Goal: Task Accomplishment & Management: Manage account settings

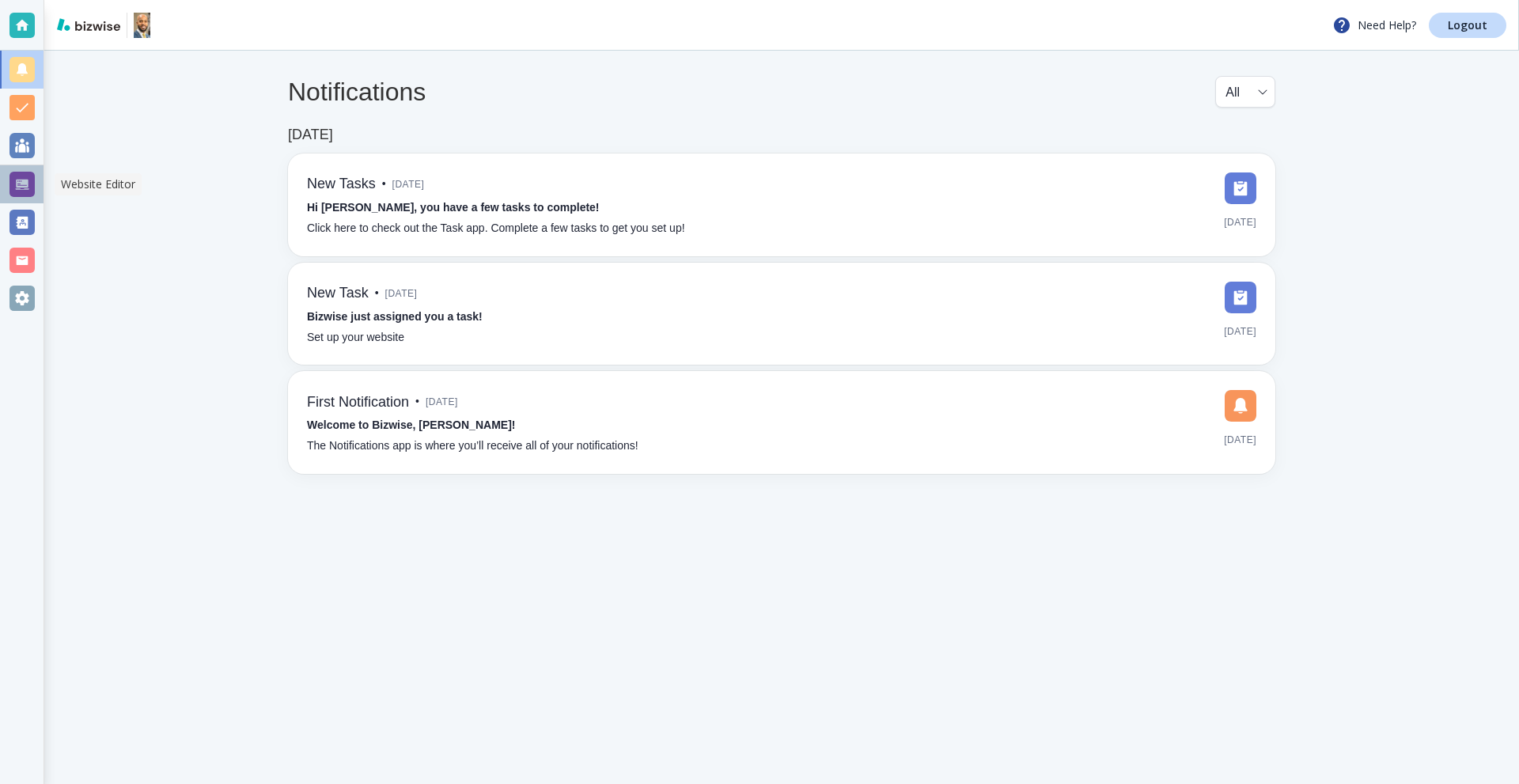
click at [27, 183] on div at bounding box center [22, 184] width 25 height 25
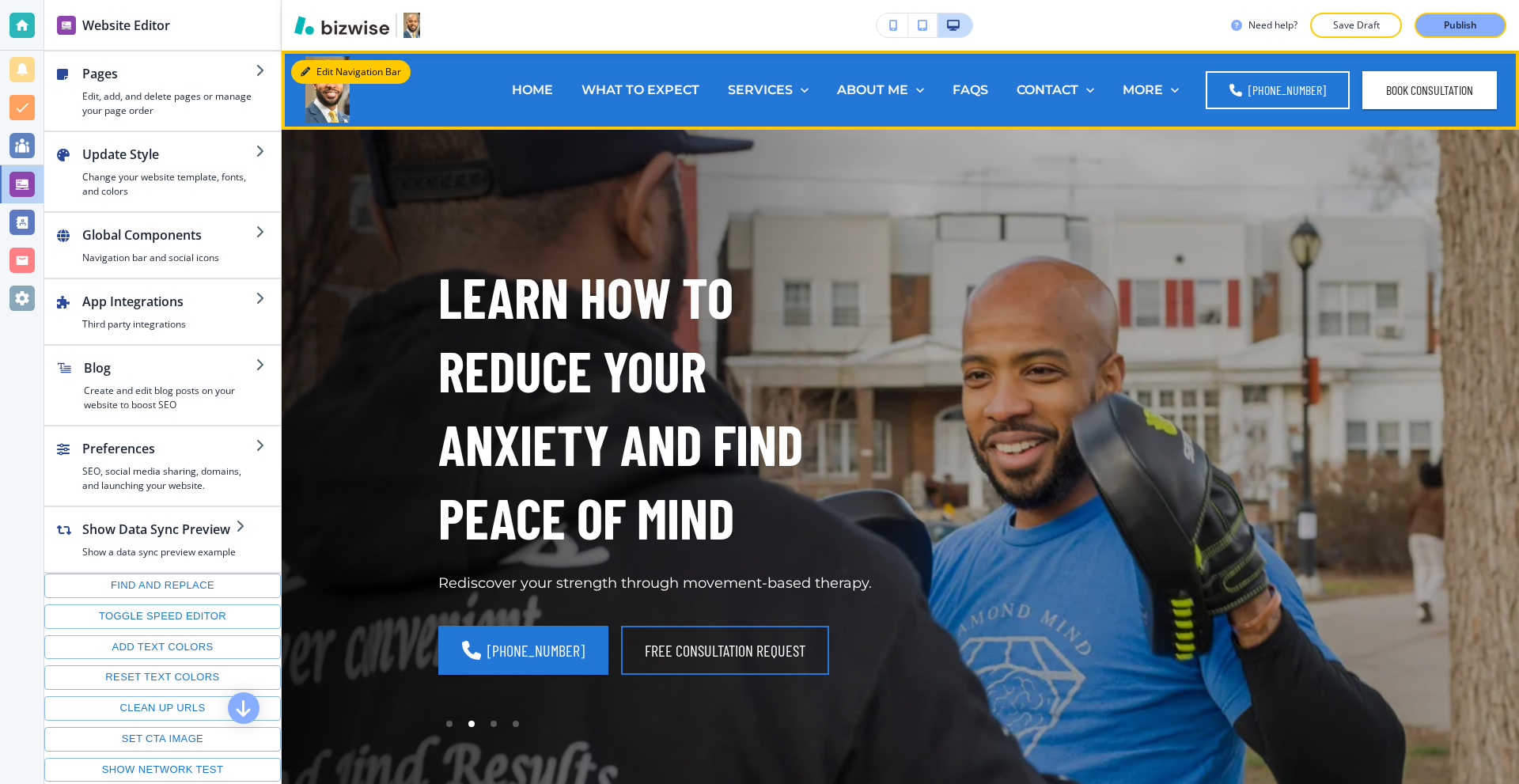
click at [364, 67] on button "Edit Navigation Bar" at bounding box center [350, 72] width 120 height 24
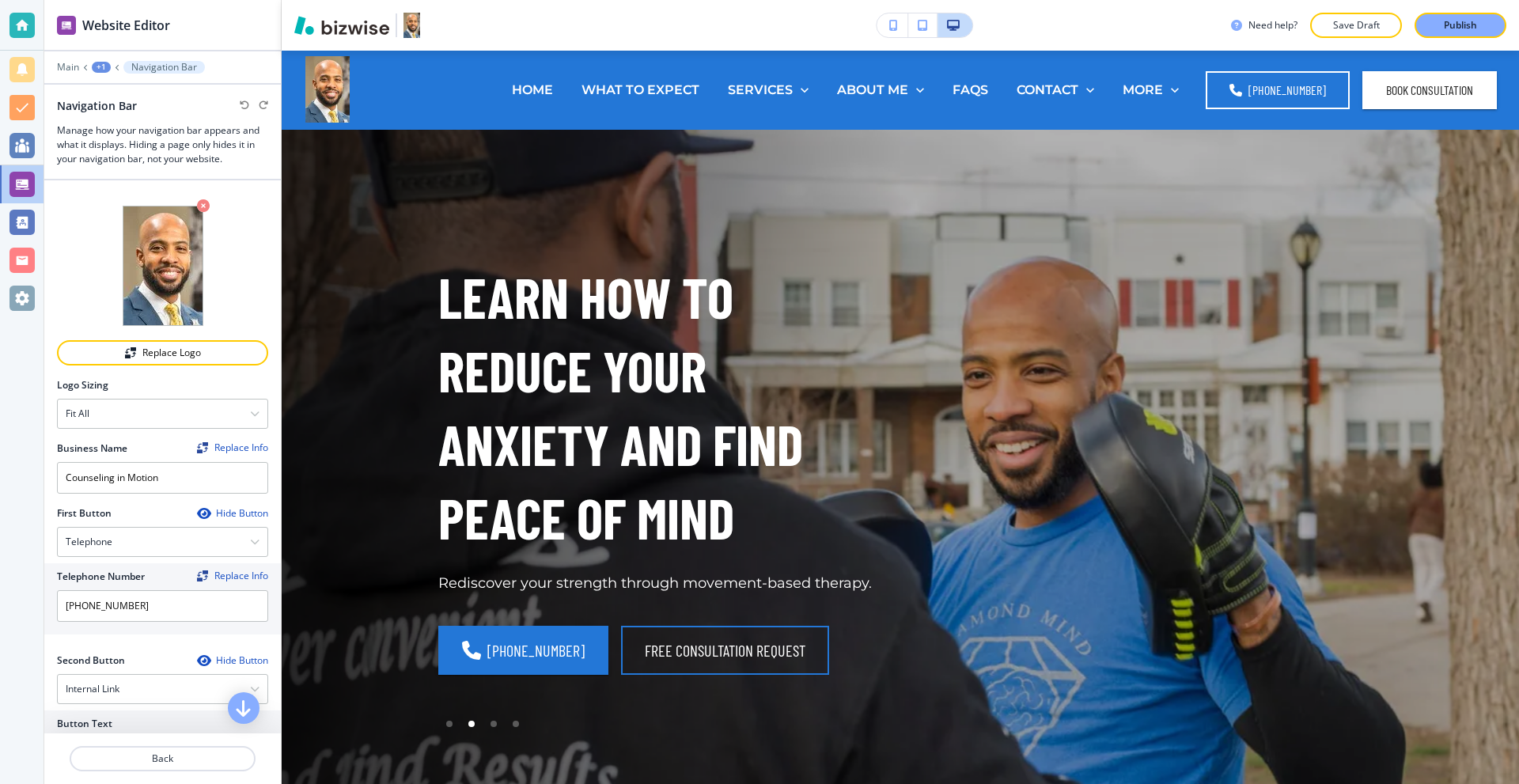
drag, startPoint x: 181, startPoint y: 345, endPoint x: 240, endPoint y: 326, distance: 62.0
click at [181, 347] on div "Replace Logo" at bounding box center [162, 352] width 208 height 11
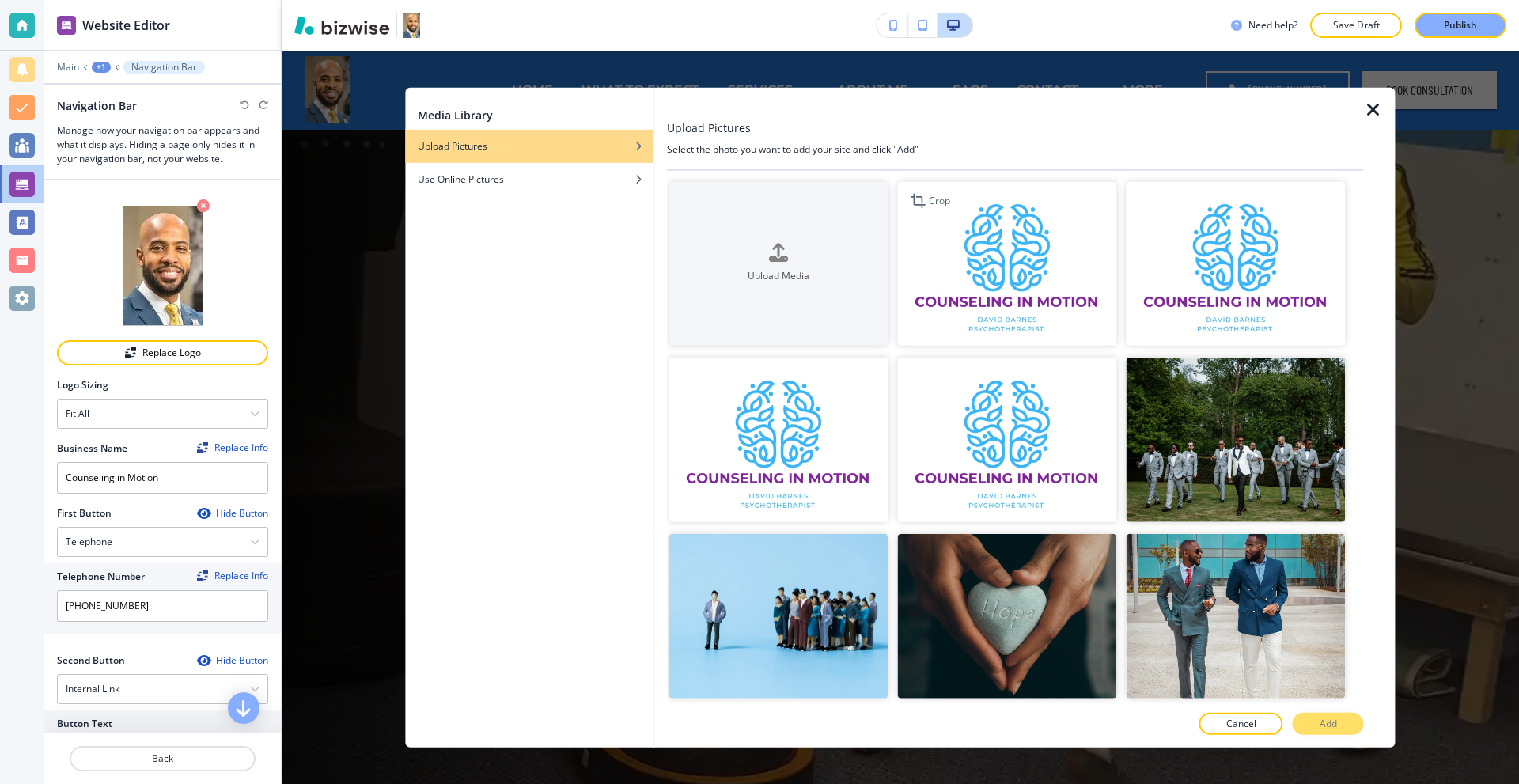
click at [1019, 244] on img "button" at bounding box center [1006, 264] width 219 height 165
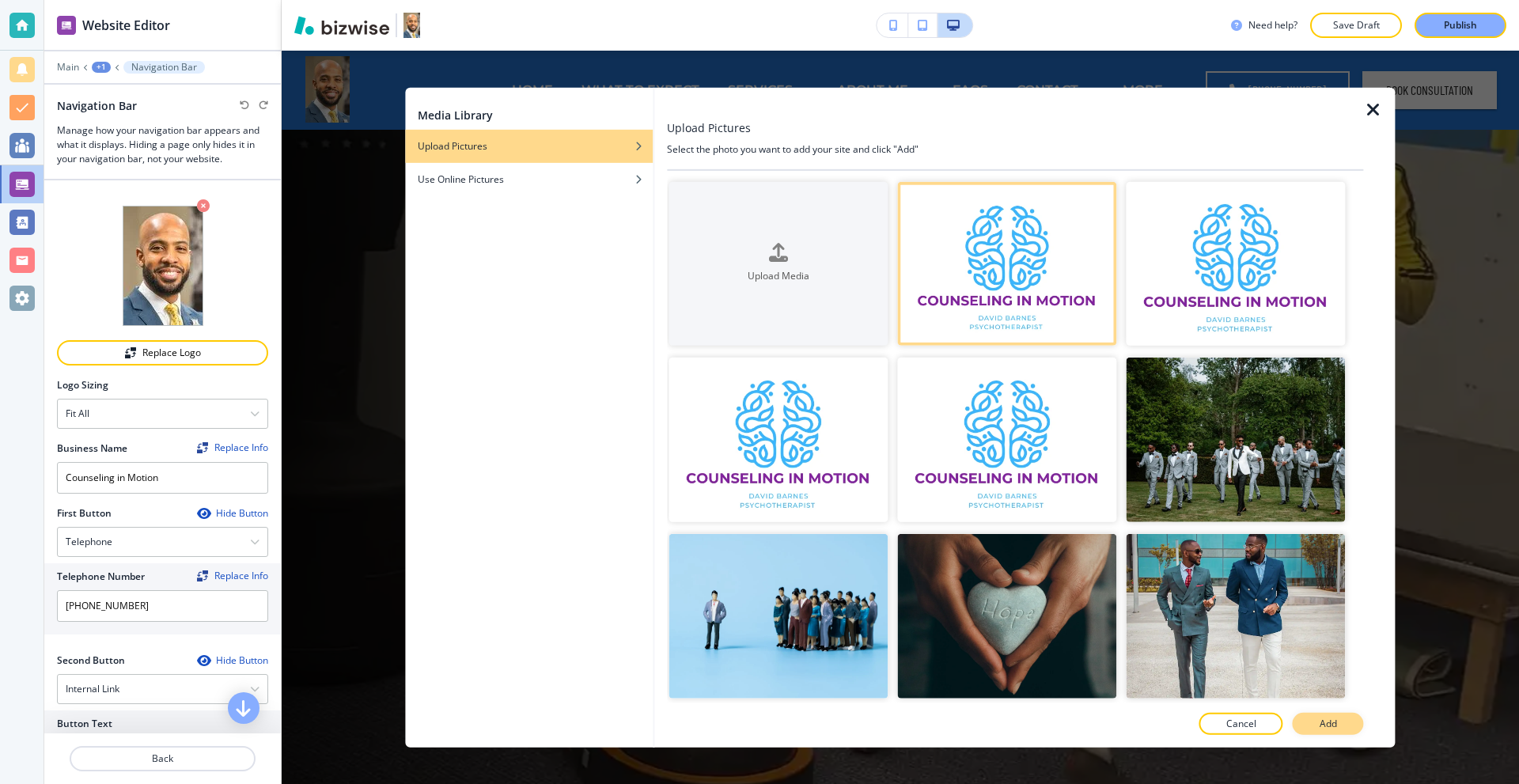
click at [1320, 713] on button "Add" at bounding box center [1328, 724] width 71 height 22
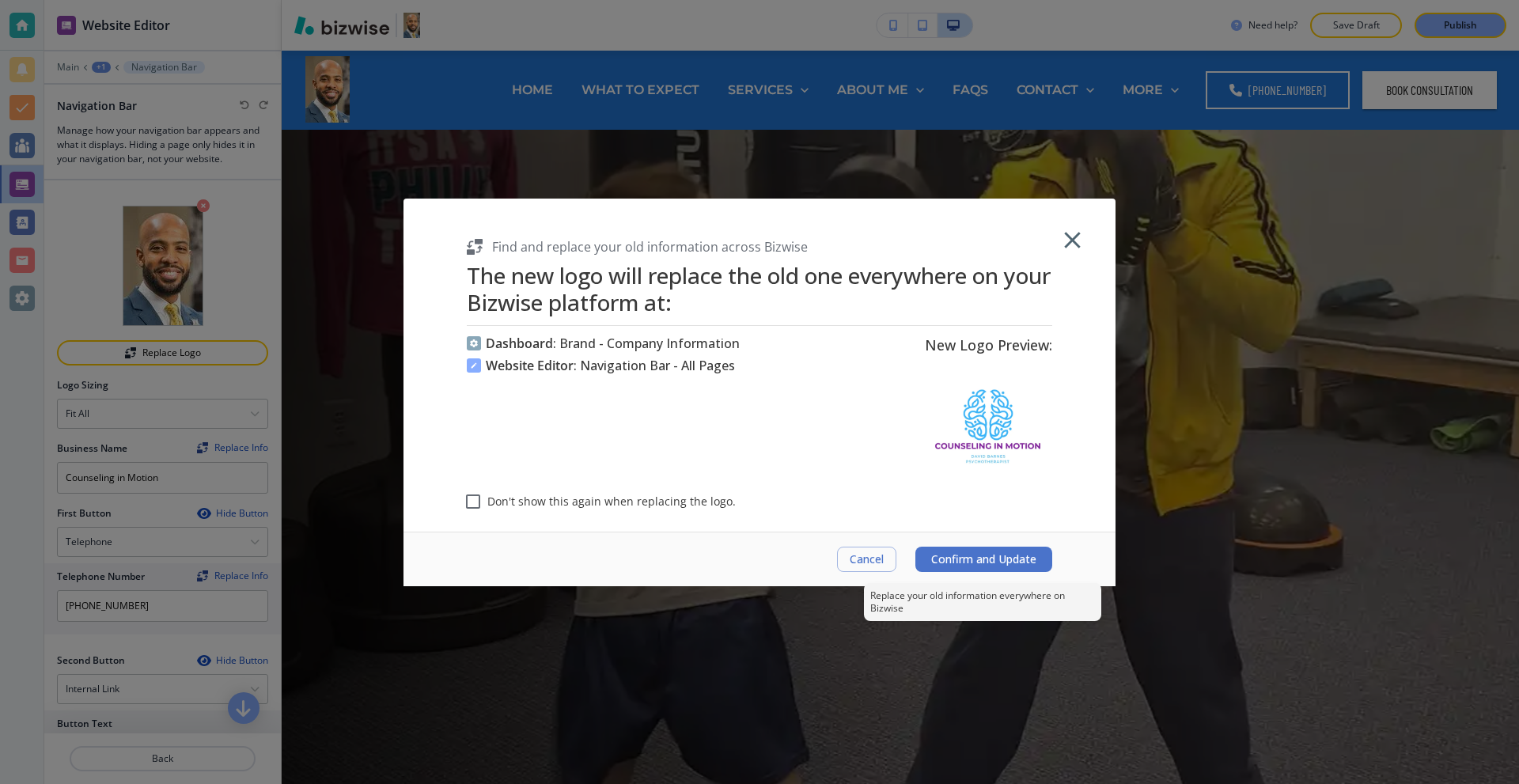
click at [984, 556] on span "Confirm and Update" at bounding box center [984, 559] width 105 height 13
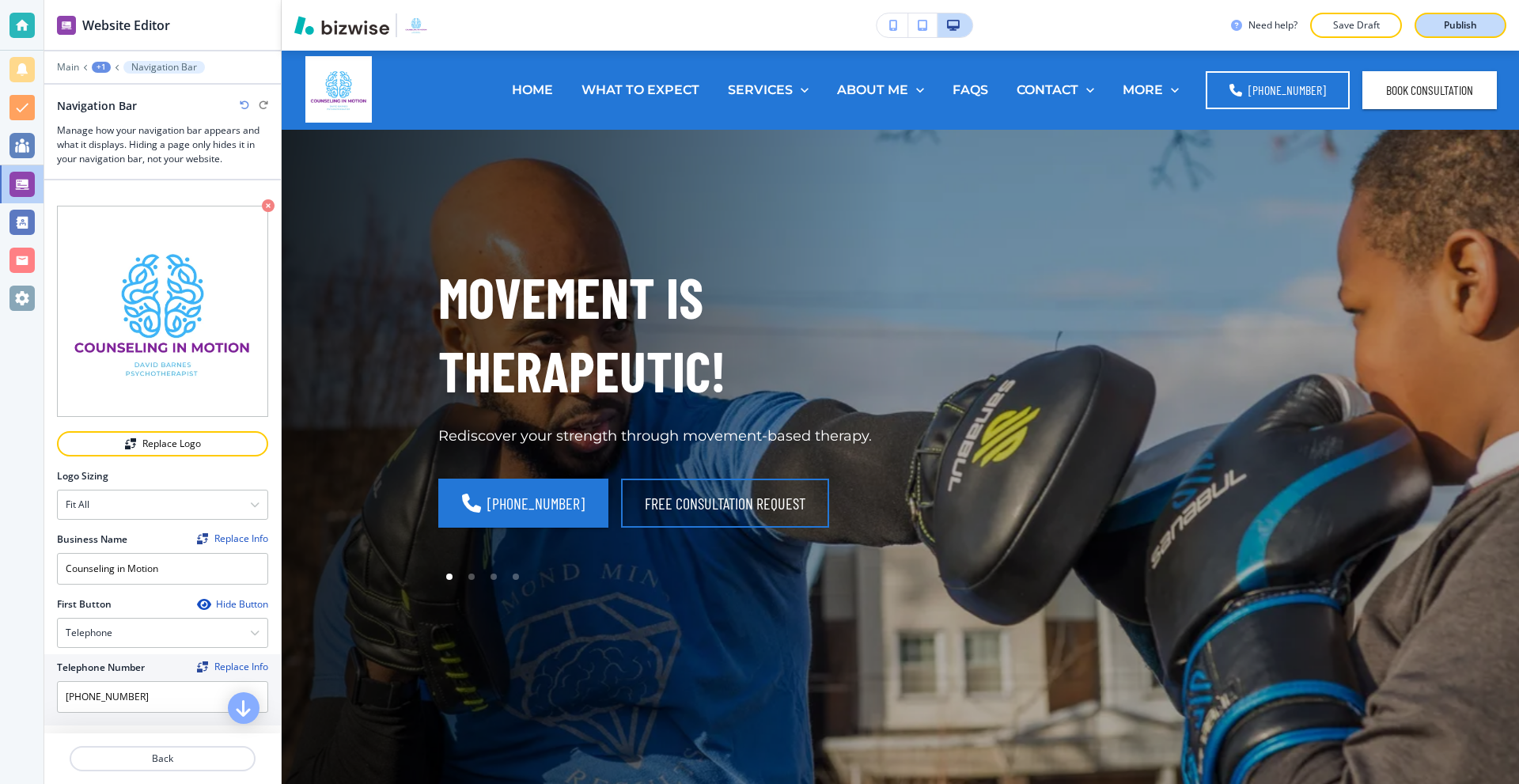
click at [1480, 27] on div "Publish" at bounding box center [1460, 25] width 51 height 14
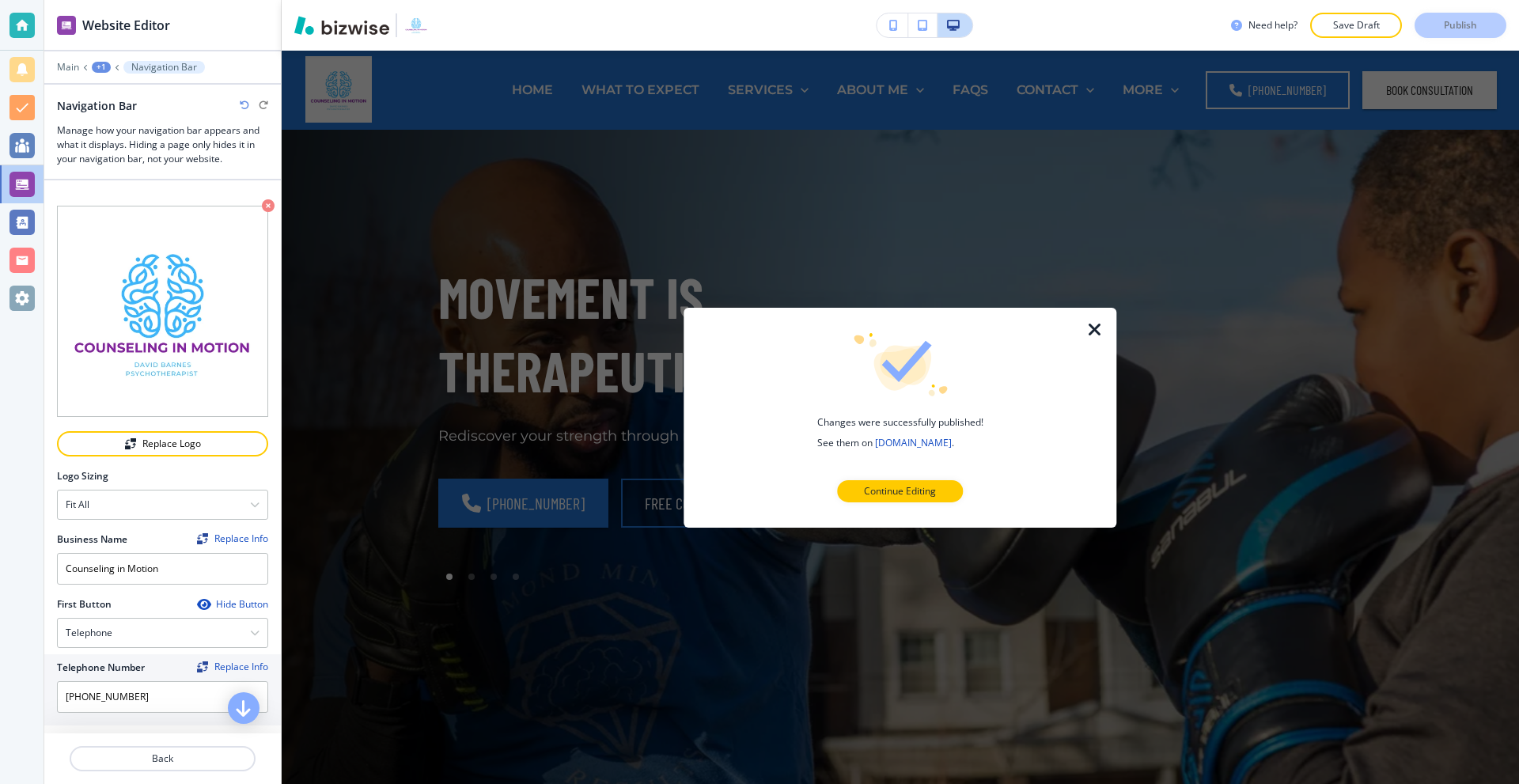
click at [1095, 323] on icon "button" at bounding box center [1095, 329] width 19 height 19
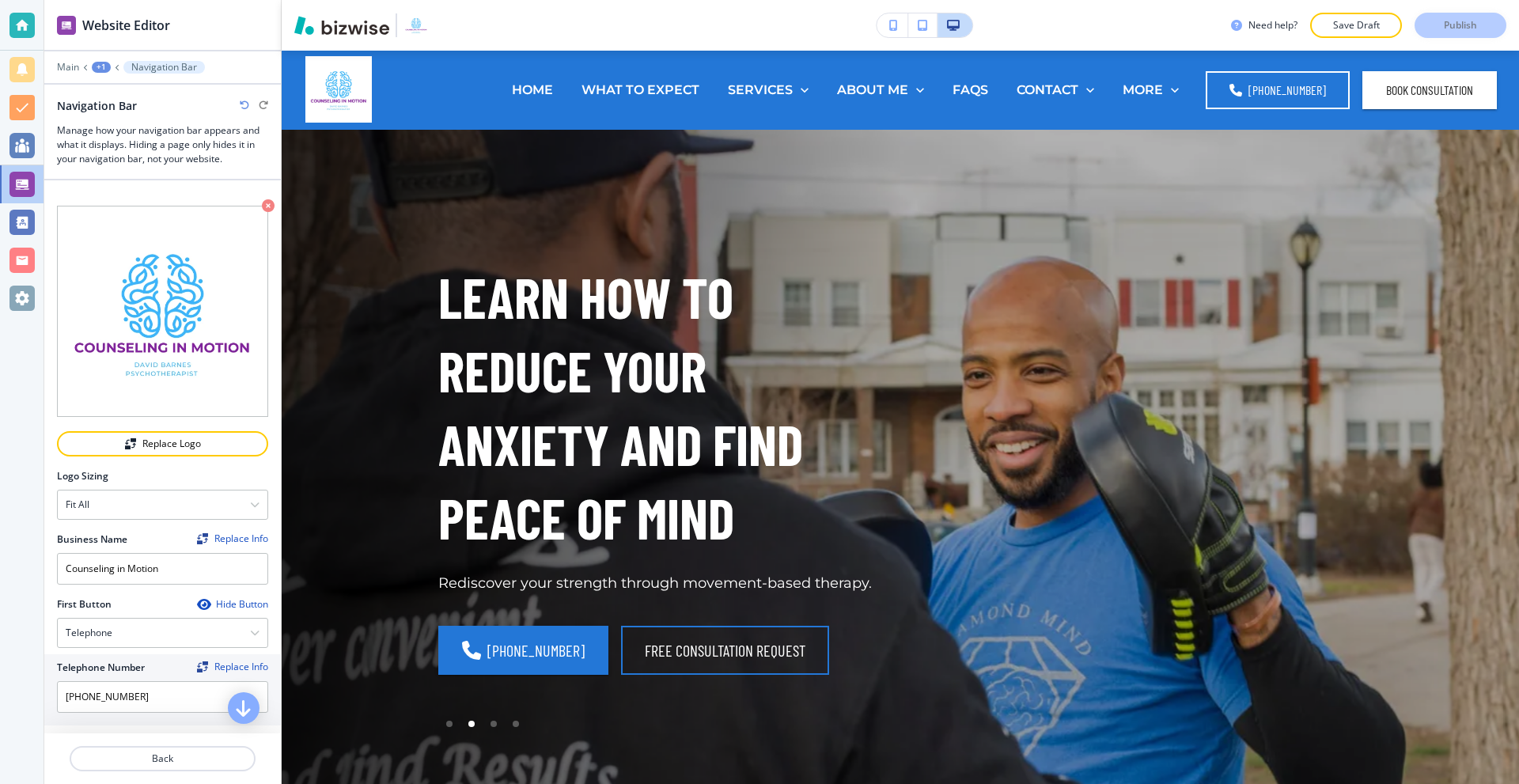
click at [38, 26] on div at bounding box center [21, 25] width 43 height 51
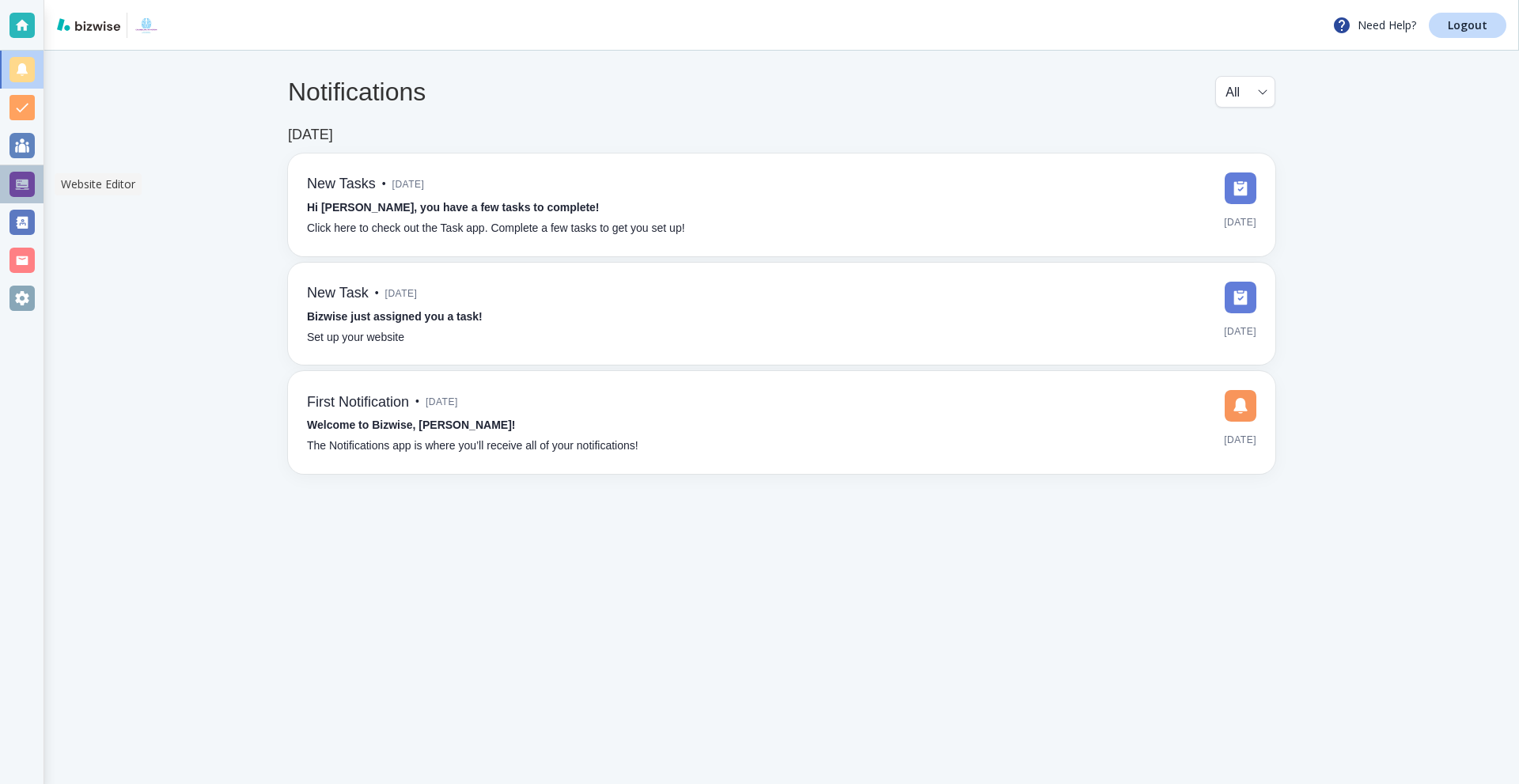
click at [18, 196] on div at bounding box center [22, 184] width 25 height 25
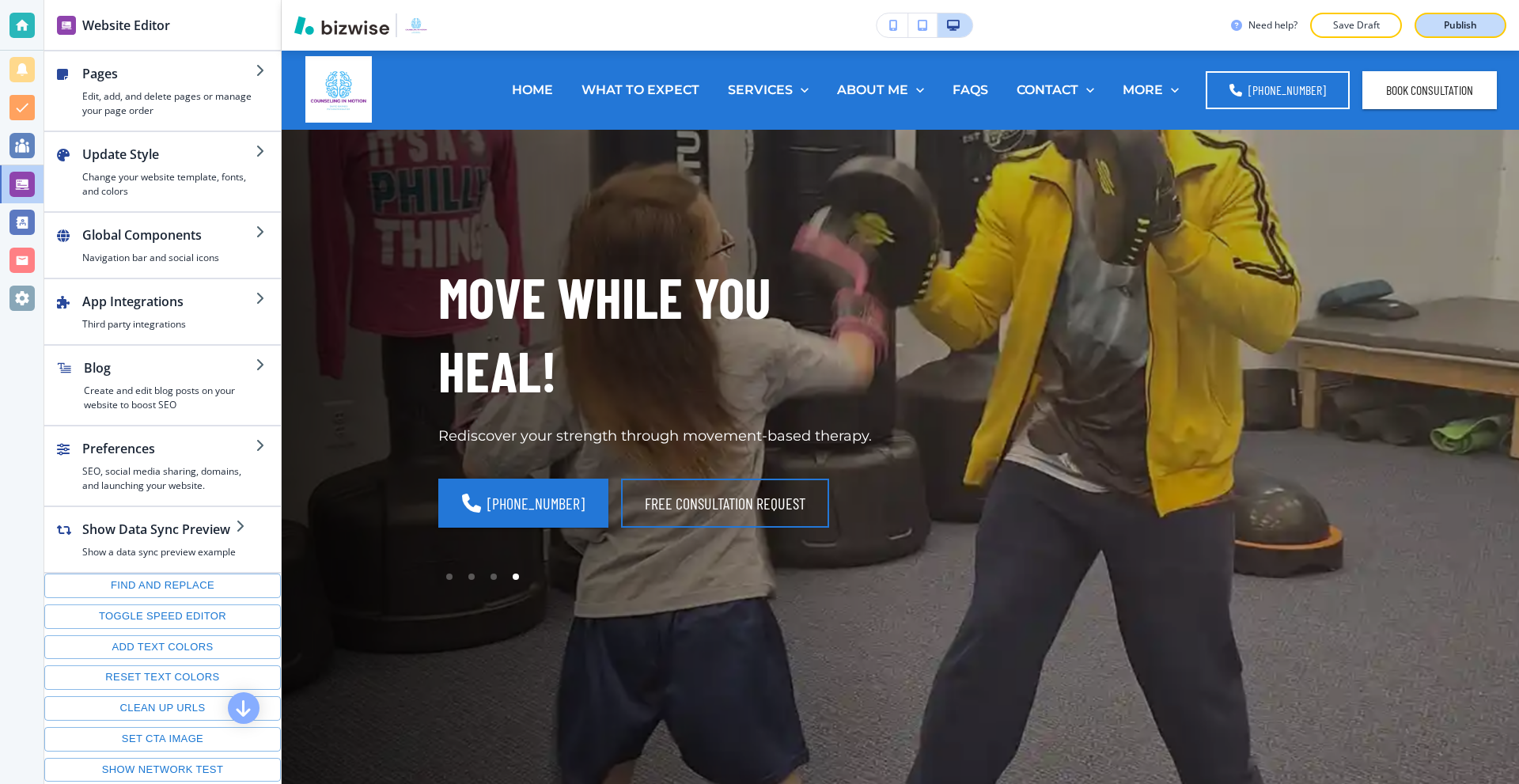
click at [1437, 24] on div "Publish" at bounding box center [1460, 25] width 51 height 14
click at [22, 17] on div at bounding box center [22, 25] width 25 height 25
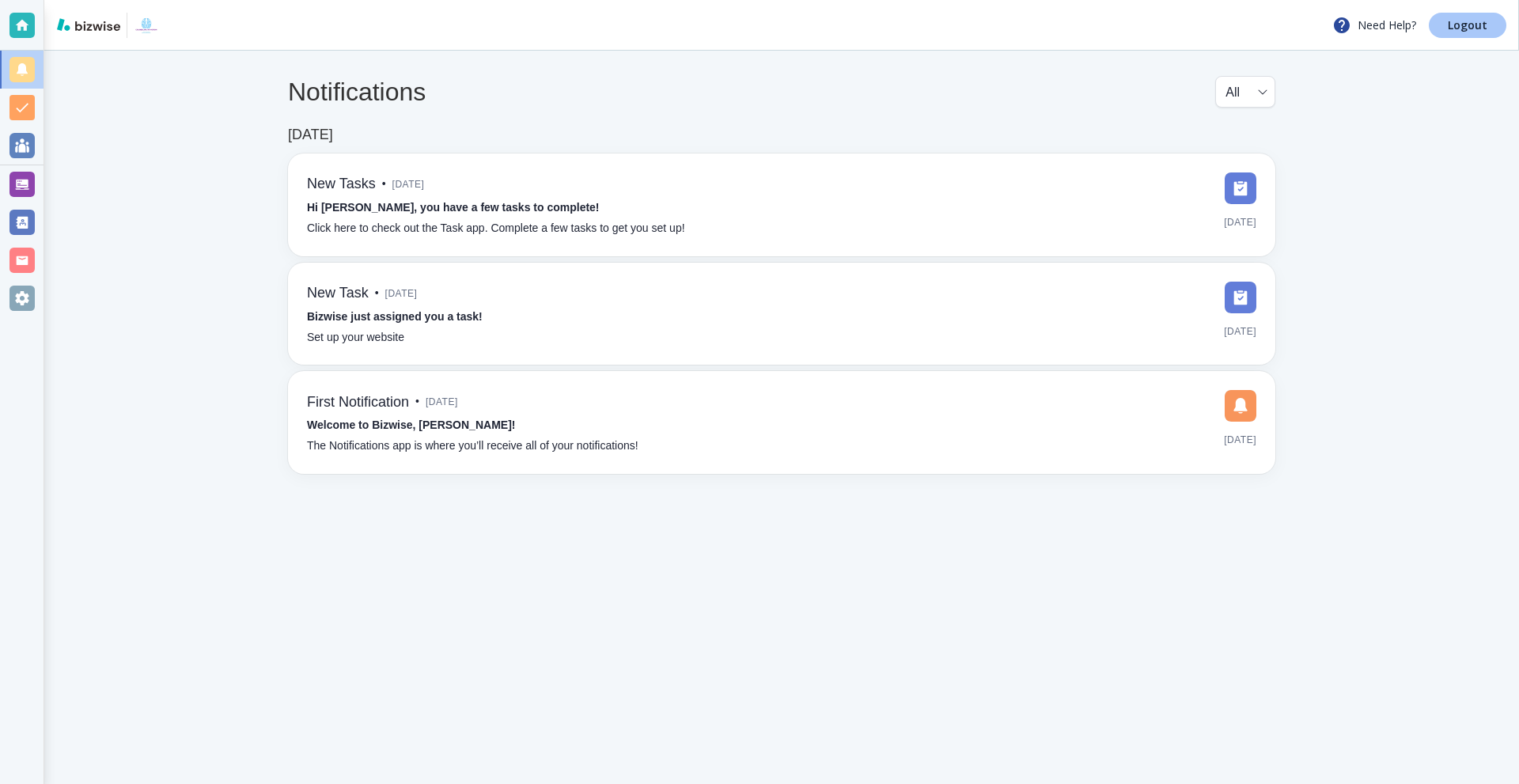
click at [1451, 24] on p "Logout" at bounding box center [1467, 25] width 40 height 11
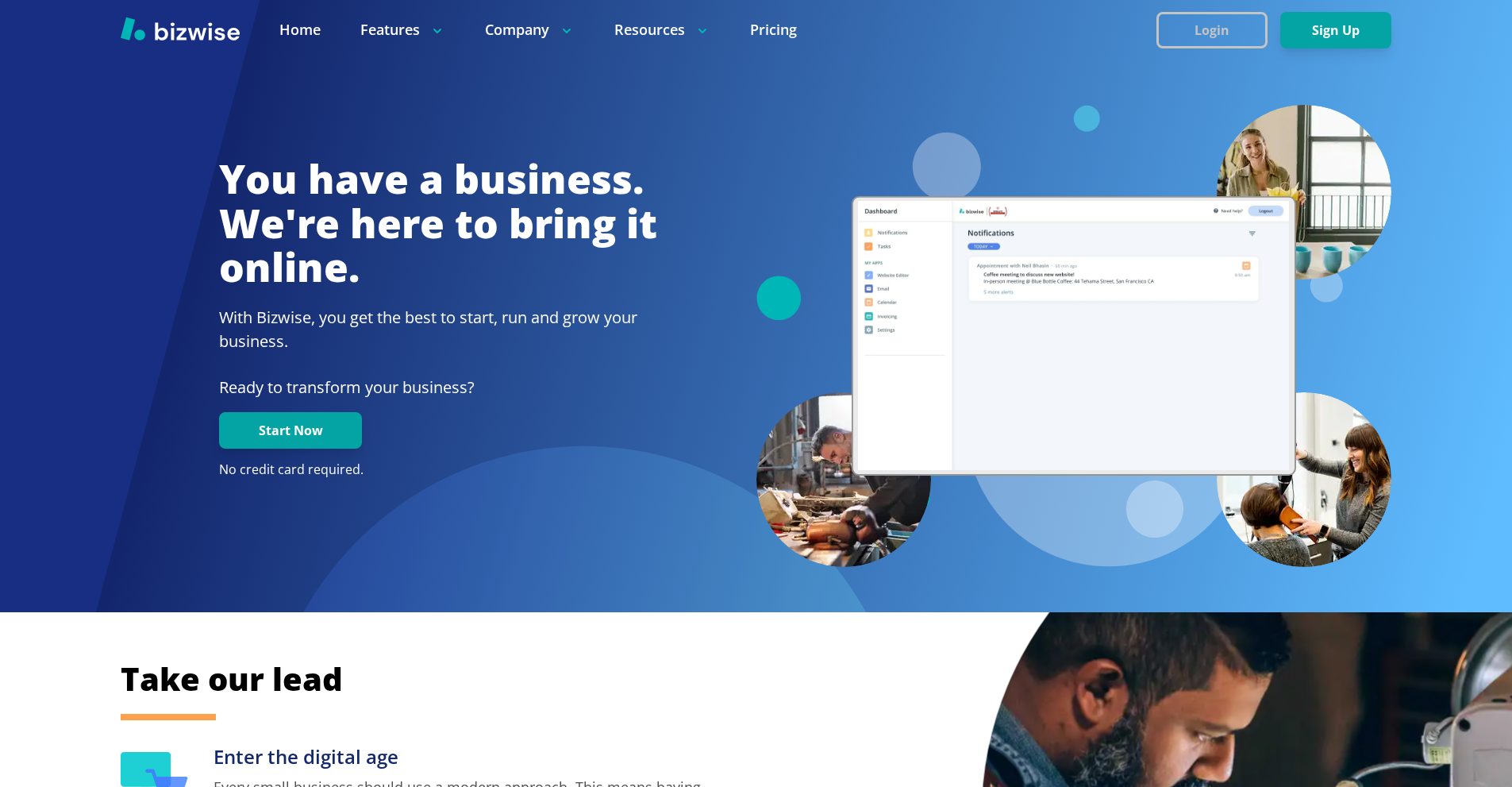
click at [1211, 25] on button "Login" at bounding box center [1211, 30] width 112 height 37
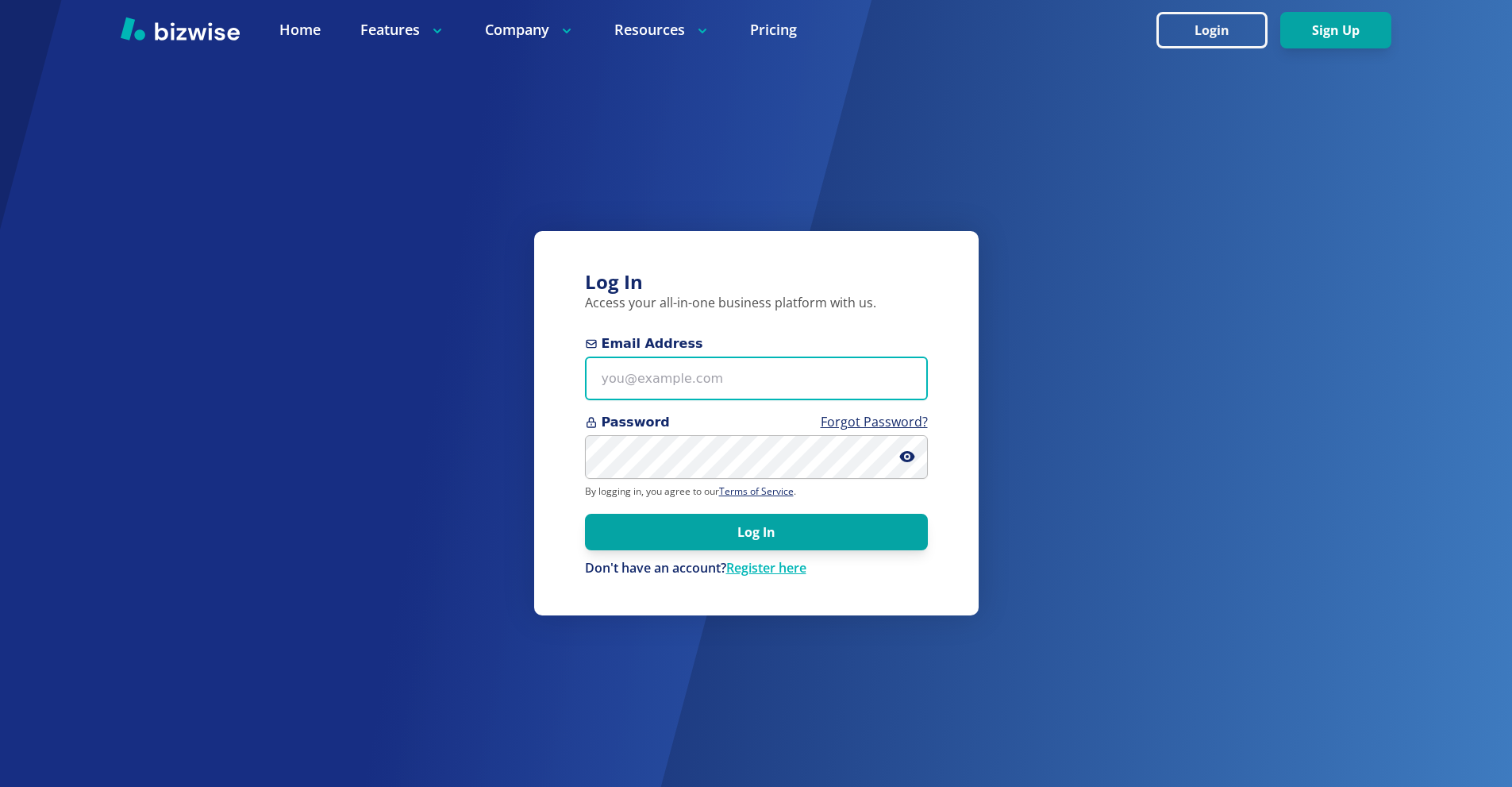
drag, startPoint x: 676, startPoint y: 377, endPoint x: 553, endPoint y: 170, distance: 240.8
click at [676, 376] on input "Email Address" at bounding box center [756, 378] width 343 height 43
paste input "[EMAIL_ADDRESS][DOMAIN_NAME]"
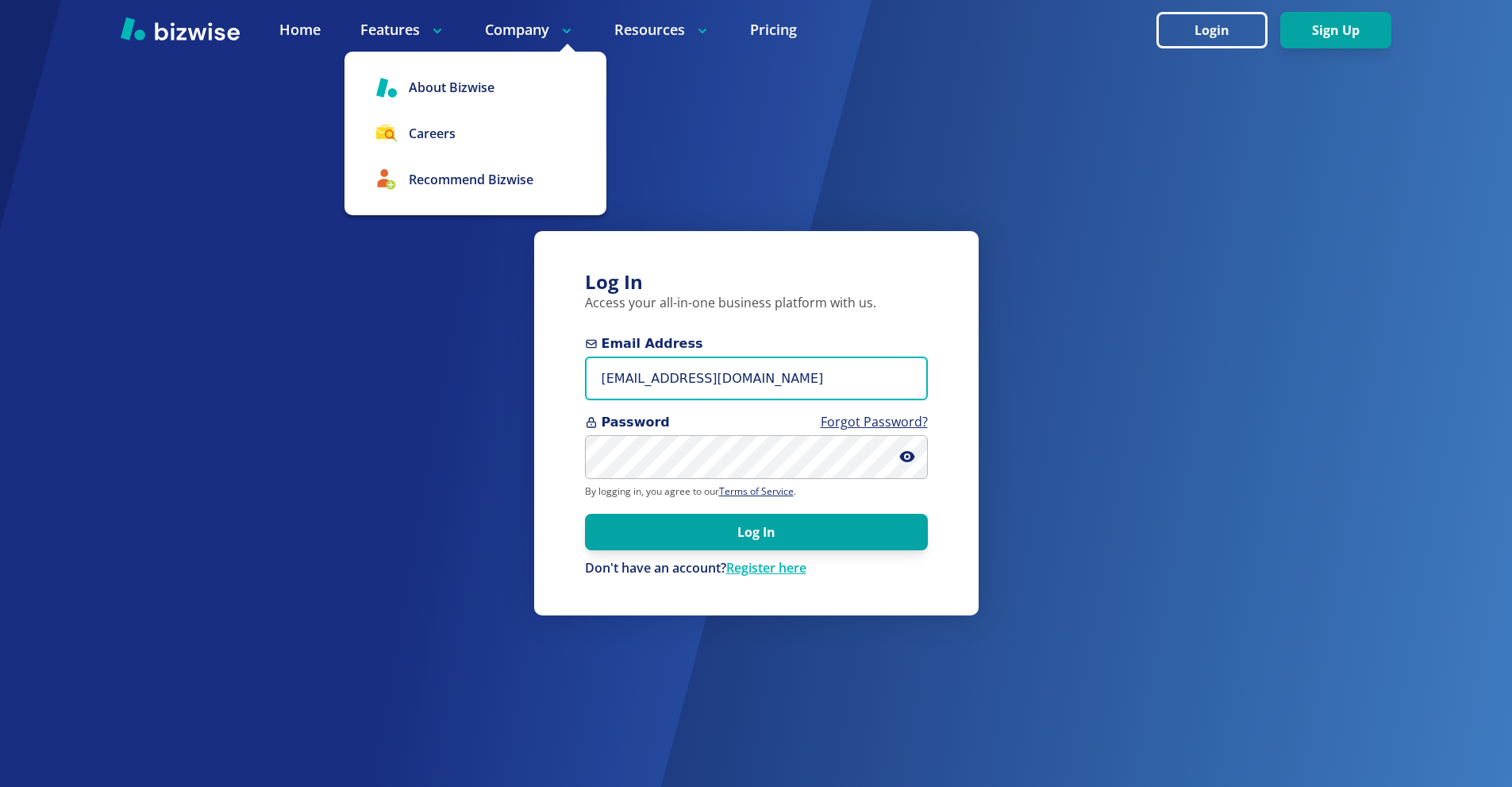
type input "[EMAIL_ADDRESS][DOMAIN_NAME]"
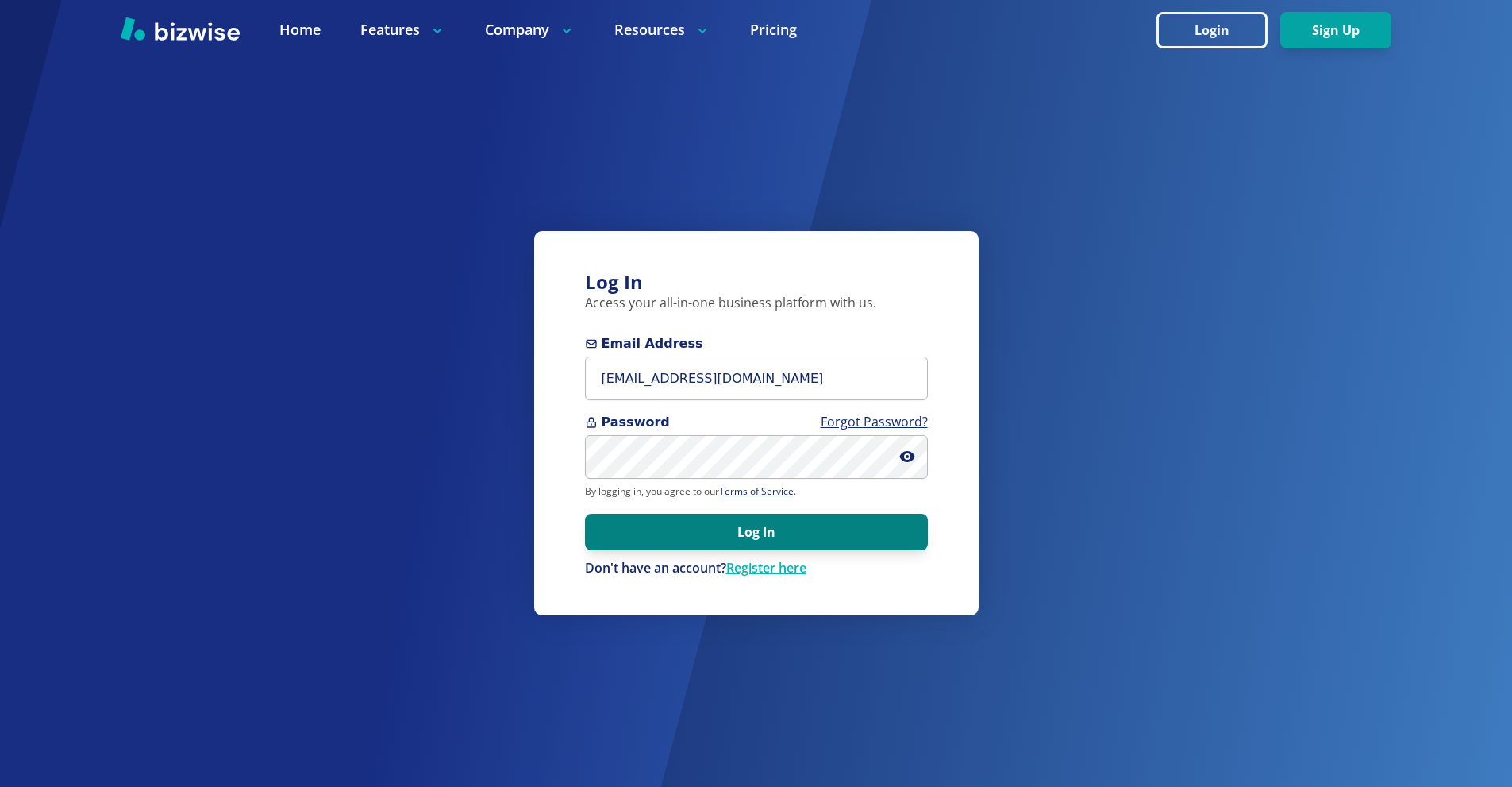
click at [780, 546] on button "Log In" at bounding box center [756, 531] width 343 height 37
